Goal: Information Seeking & Learning: Check status

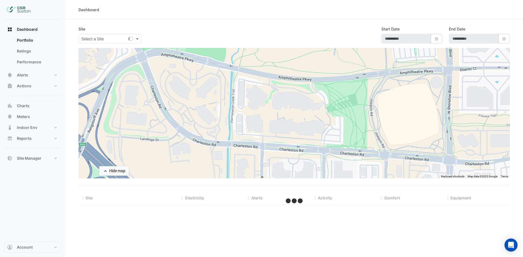
type input "**********"
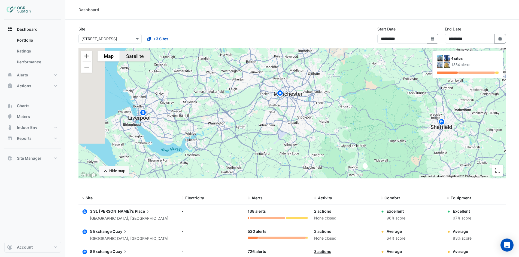
click at [131, 55] on button "Satellite" at bounding box center [135, 56] width 30 height 11
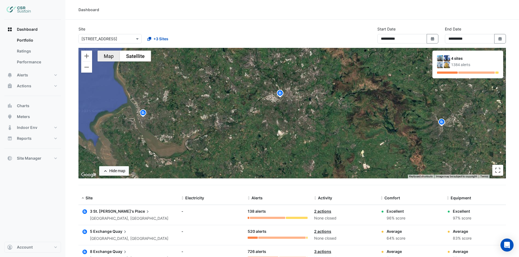
click at [113, 56] on button "Map" at bounding box center [109, 56] width 22 height 11
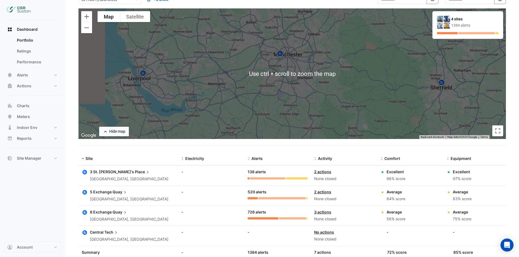
scroll to position [60, 0]
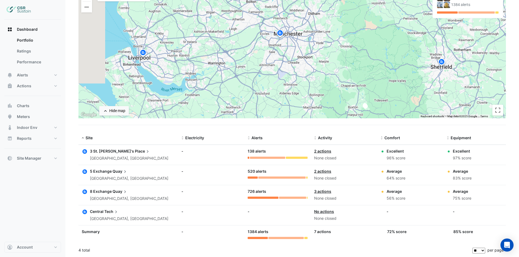
click at [102, 174] on span "5 Exchange" at bounding box center [101, 171] width 22 height 5
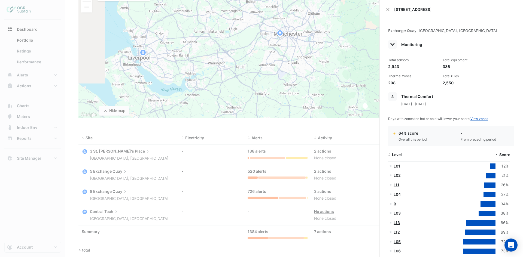
click at [154, 154] on ngb-offcanvas-backdrop at bounding box center [261, 128] width 523 height 257
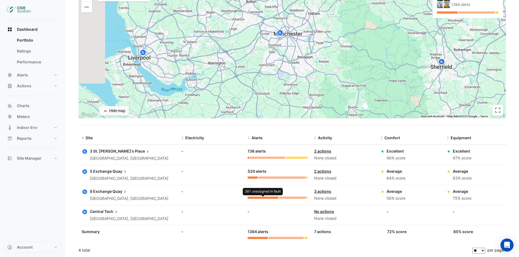
click at [251, 199] on div at bounding box center [263, 198] width 31 height 2
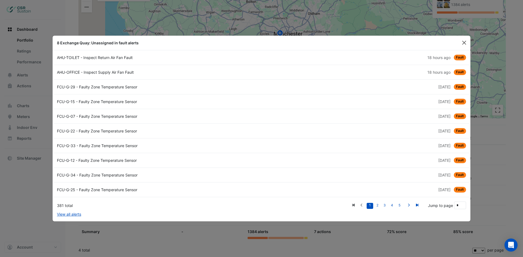
click at [464, 43] on button "Close" at bounding box center [464, 43] width 8 height 8
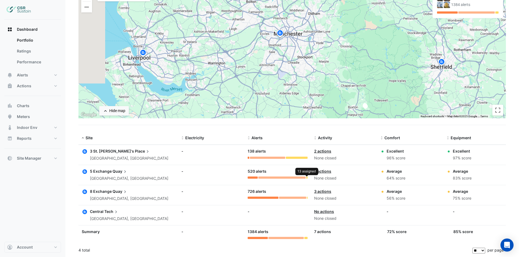
click at [307, 178] on div at bounding box center [306, 178] width 1 height 2
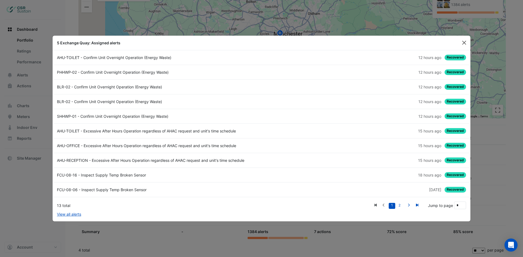
click at [461, 46] on button "Close" at bounding box center [464, 43] width 8 height 8
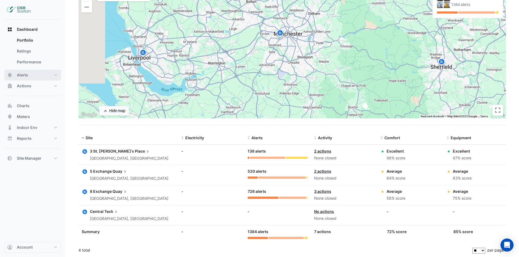
click at [25, 74] on span "Alerts" at bounding box center [22, 74] width 11 height 5
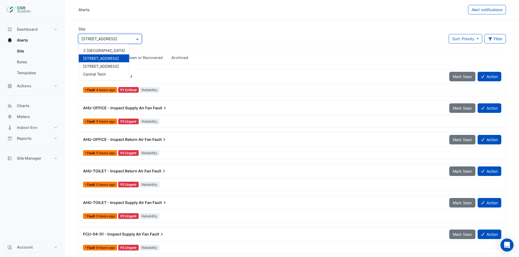
click at [135, 38] on span at bounding box center [138, 39] width 7 height 6
click at [103, 66] on span "[STREET_ADDRESS]" at bounding box center [101, 66] width 36 height 5
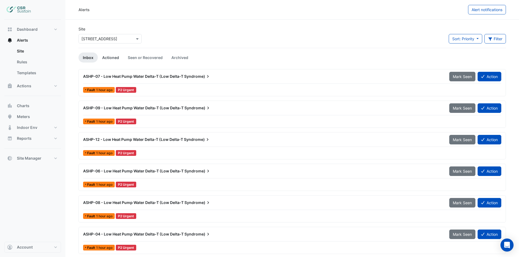
click at [104, 57] on link "Actioned" at bounding box center [111, 58] width 26 height 10
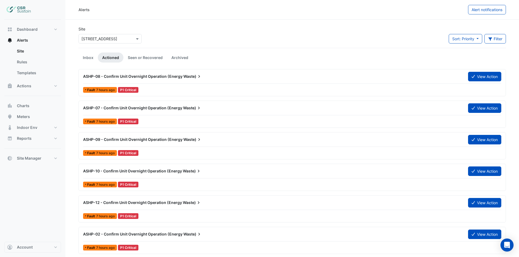
click at [183, 78] on span "Waste)" at bounding box center [192, 76] width 19 height 5
